Goal: Find specific page/section: Find specific page/section

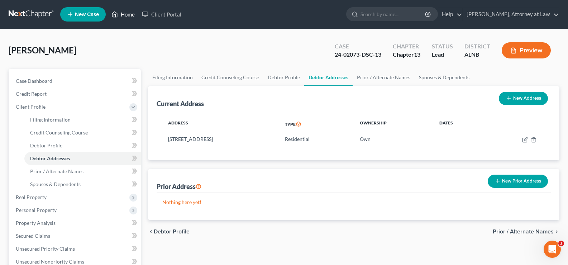
click at [124, 13] on link "Home" at bounding box center [123, 14] width 30 height 13
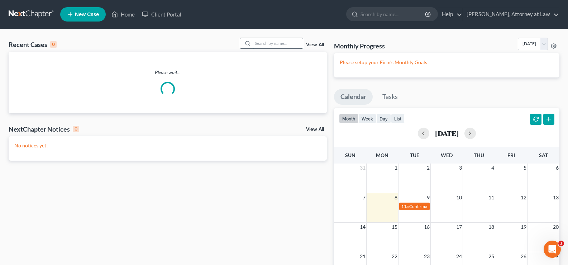
click at [270, 40] on input "search" at bounding box center [278, 43] width 50 height 10
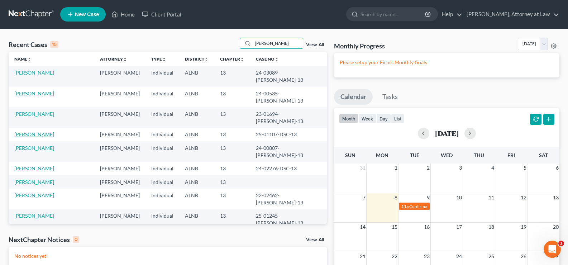
type input "[PERSON_NAME]"
click at [46, 131] on link "[PERSON_NAME]" at bounding box center [34, 134] width 40 height 6
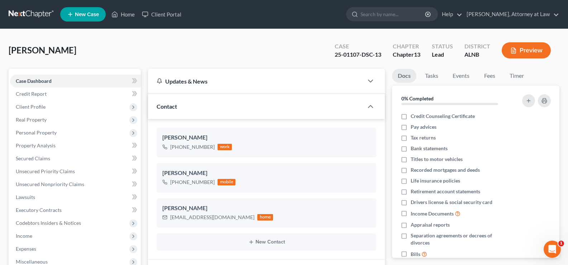
click at [531, 52] on button "Preview" at bounding box center [526, 50] width 49 height 16
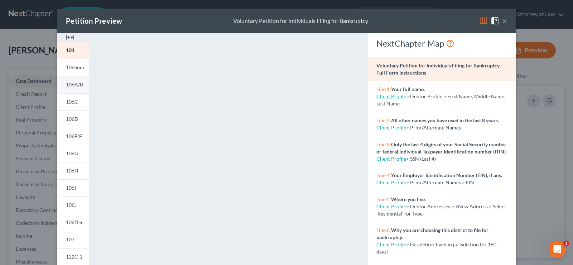
click at [75, 85] on span "106A/B" at bounding box center [74, 84] width 17 height 6
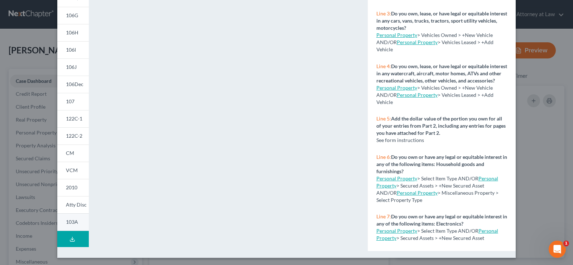
scroll to position [139, 0]
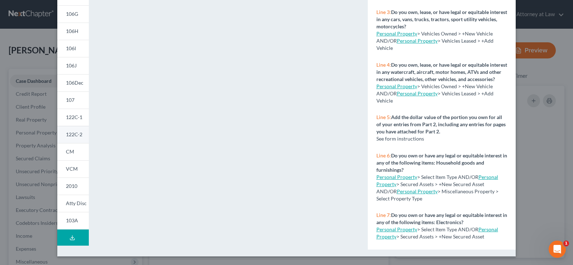
click at [73, 136] on span "122C-2" at bounding box center [74, 134] width 16 height 6
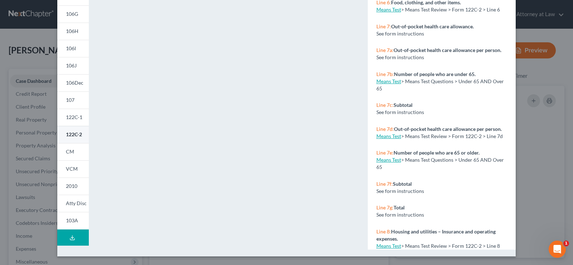
click at [70, 133] on span "122C-2" at bounding box center [74, 134] width 16 height 6
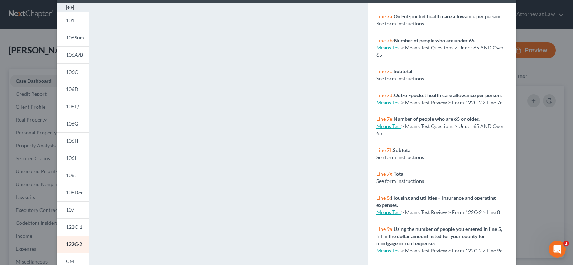
scroll to position [0, 0]
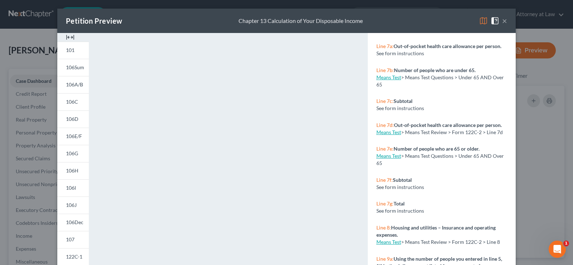
click at [502, 21] on button "×" at bounding box center [504, 20] width 5 height 9
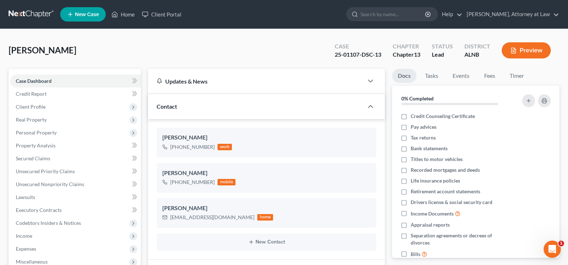
click at [534, 46] on button "Preview" at bounding box center [526, 50] width 49 height 16
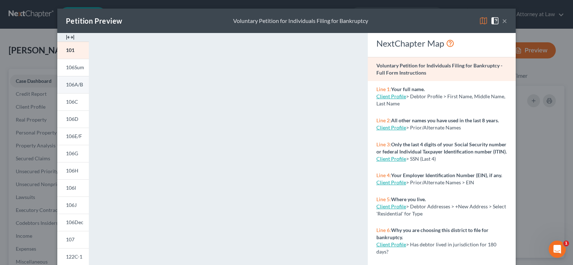
click at [74, 85] on span "106A/B" at bounding box center [74, 84] width 17 height 6
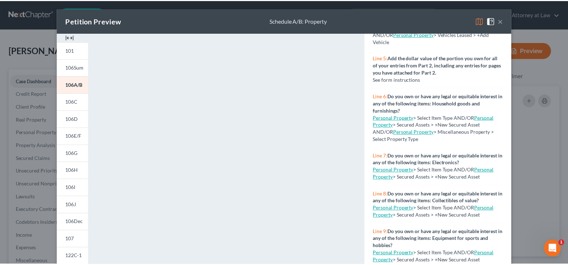
scroll to position [215, 0]
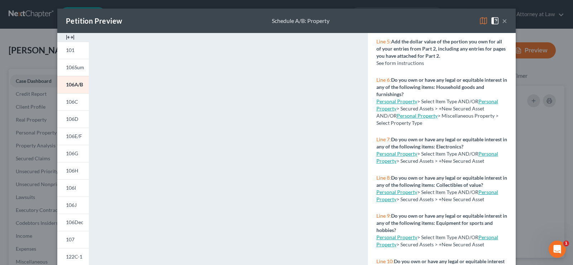
drag, startPoint x: 502, startPoint y: 20, endPoint x: 573, endPoint y: 77, distance: 90.7
click at [503, 20] on button "×" at bounding box center [504, 20] width 5 height 9
